Goal: Transaction & Acquisition: Purchase product/service

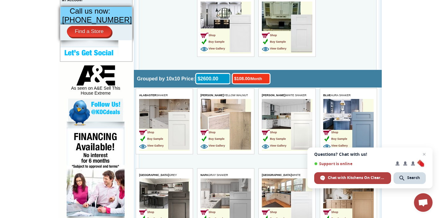
scroll to position [270, 0]
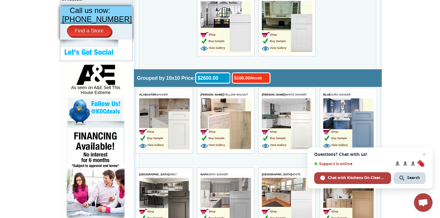
click at [180, 138] on img at bounding box center [178, 130] width 21 height 38
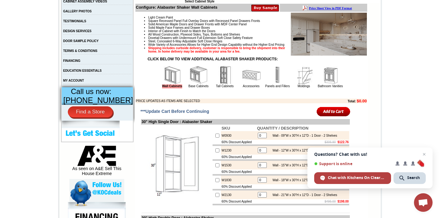
scroll to position [190, 0]
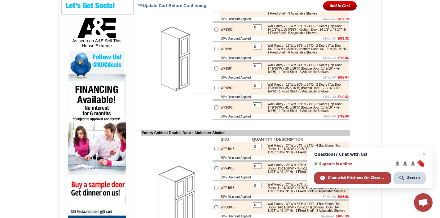
click at [212, 75] on td at bounding box center [215, 68] width 7 height 13
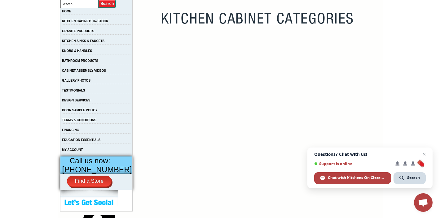
scroll to position [119, 0]
click at [425, 155] on span "Open chat" at bounding box center [424, 155] width 8 height 8
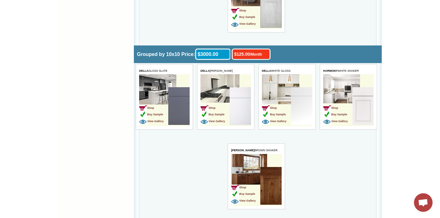
scroll to position [888, 0]
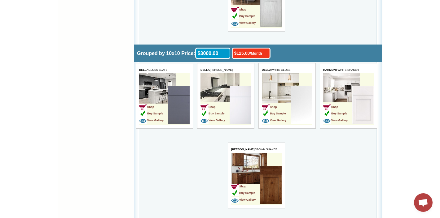
click at [345, 91] on td "Shop Buy Sample View Gallery" at bounding box center [337, 105] width 29 height 39
click at [356, 106] on img at bounding box center [362, 105] width 21 height 38
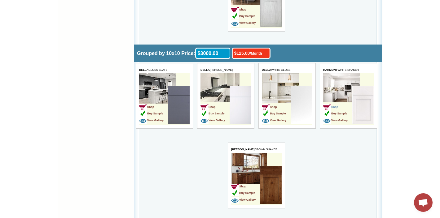
click at [335, 107] on span "Shop" at bounding box center [330, 107] width 15 height 3
